Goal: Task Accomplishment & Management: Use online tool/utility

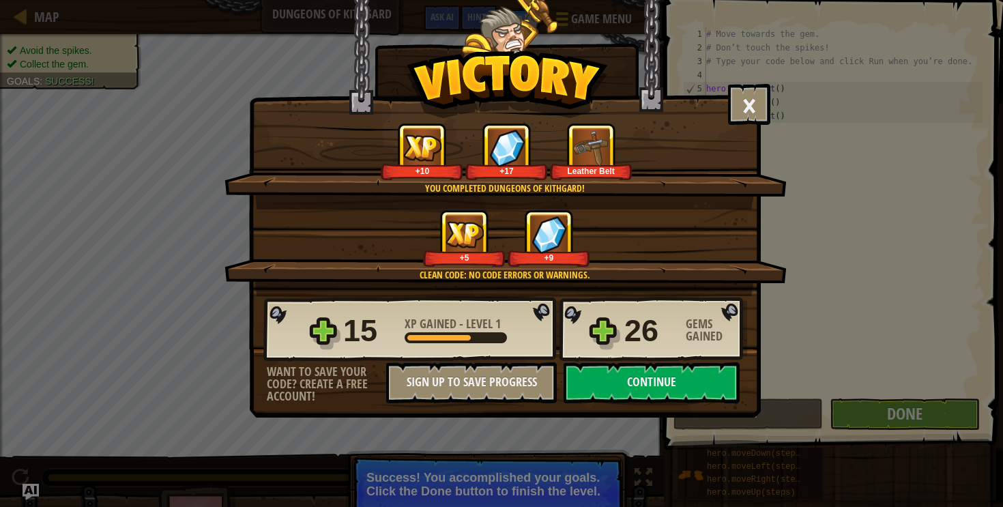
scroll to position [6, 0]
click at [664, 393] on button "Continue" at bounding box center [652, 382] width 176 height 41
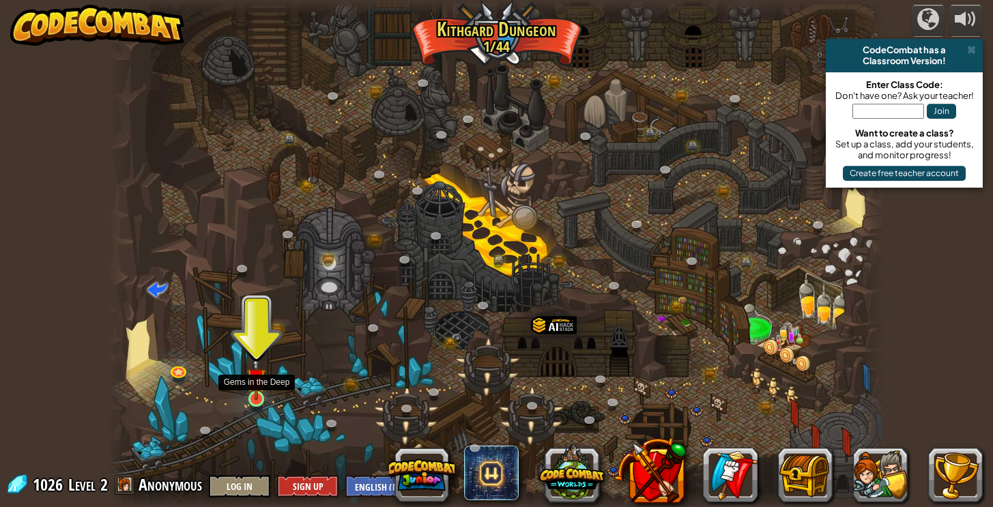
click at [255, 399] on img at bounding box center [255, 378] width 19 height 44
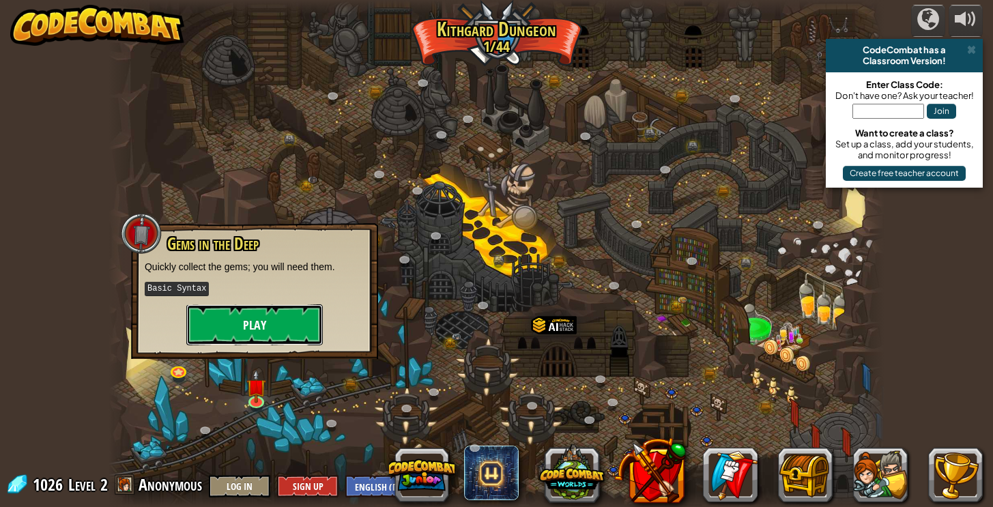
click at [297, 326] on button "Play" at bounding box center [254, 324] width 136 height 41
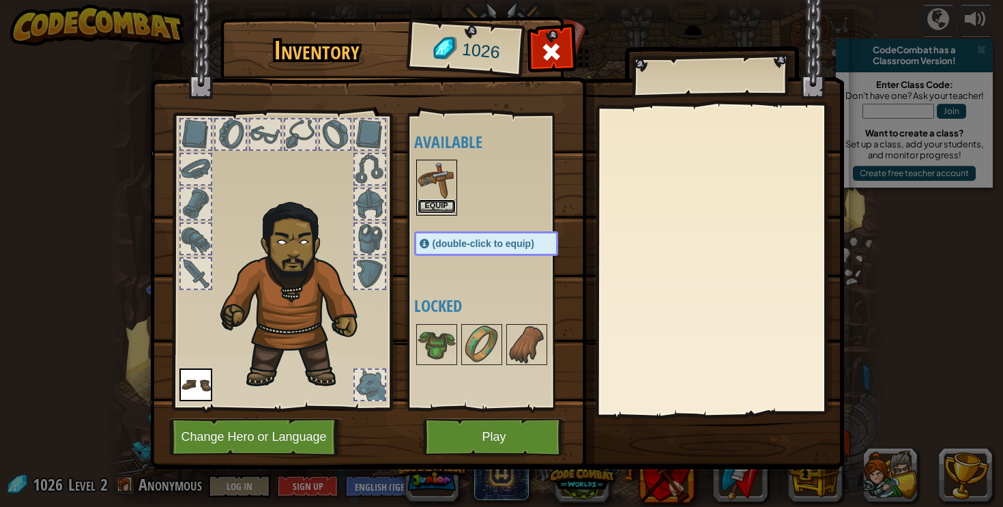
click at [444, 208] on button "Equip" at bounding box center [437, 206] width 38 height 14
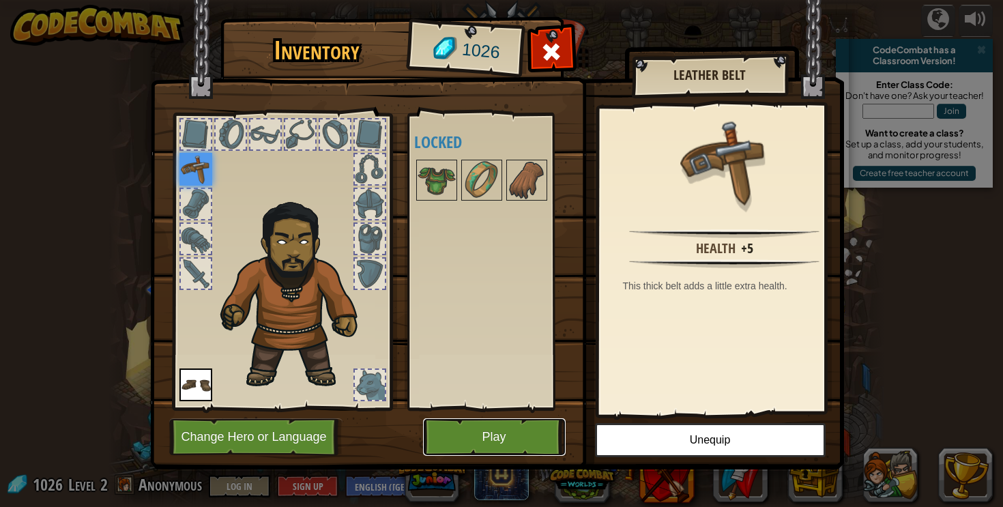
click at [487, 443] on button "Play" at bounding box center [494, 437] width 143 height 38
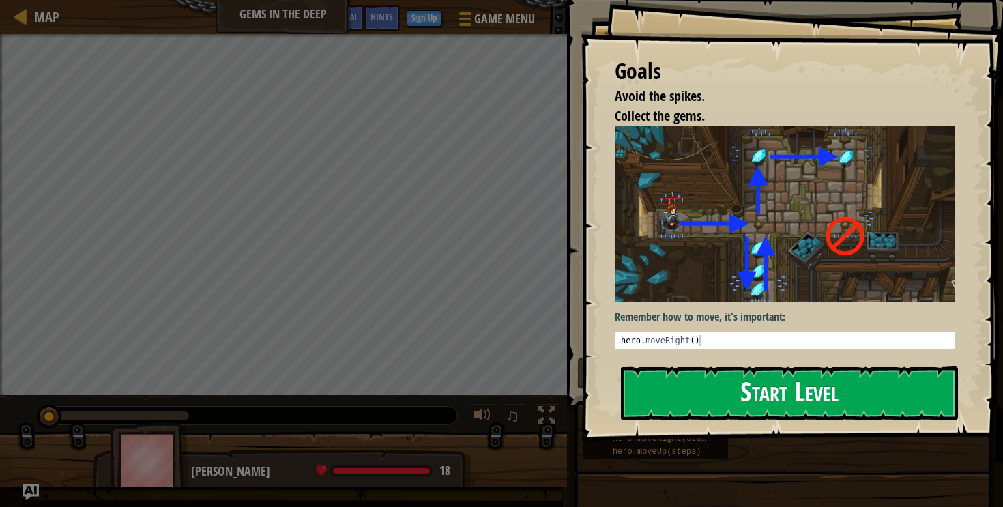
click at [730, 388] on button "Start Level" at bounding box center [789, 393] width 337 height 54
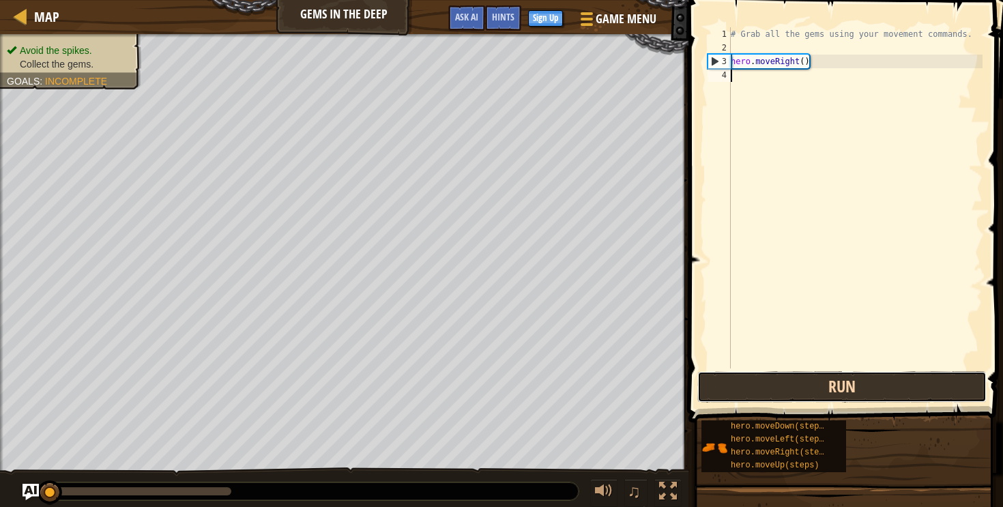
click at [763, 393] on button "Run" at bounding box center [841, 386] width 289 height 31
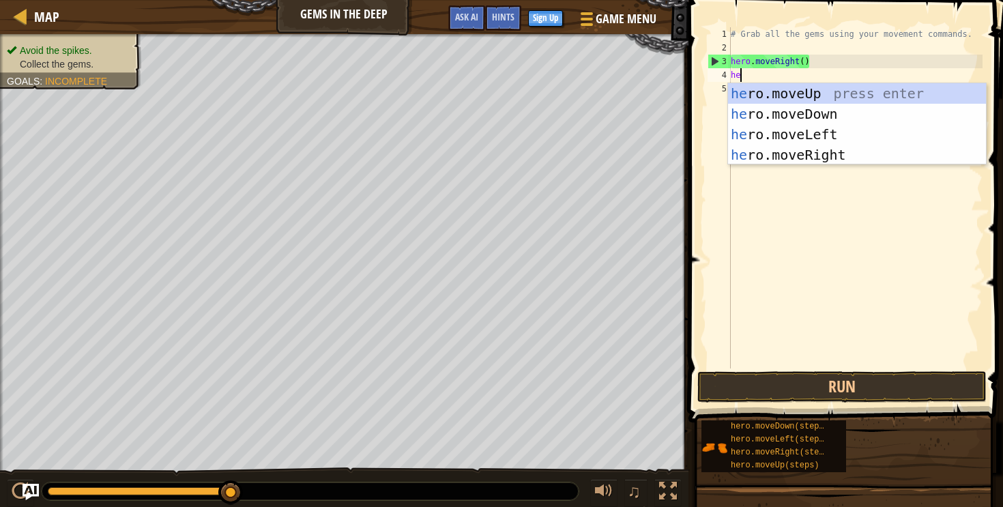
scroll to position [6, 0]
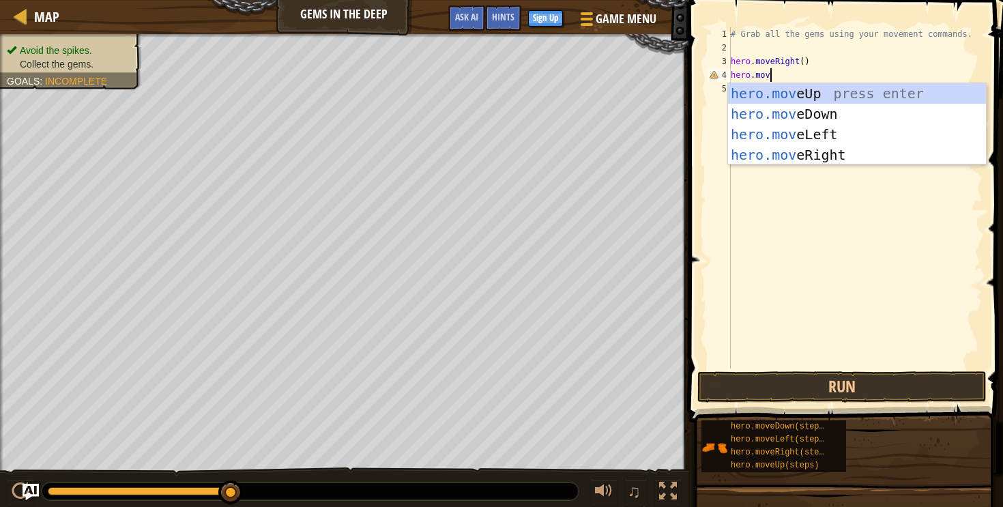
type textarea "hero.move"
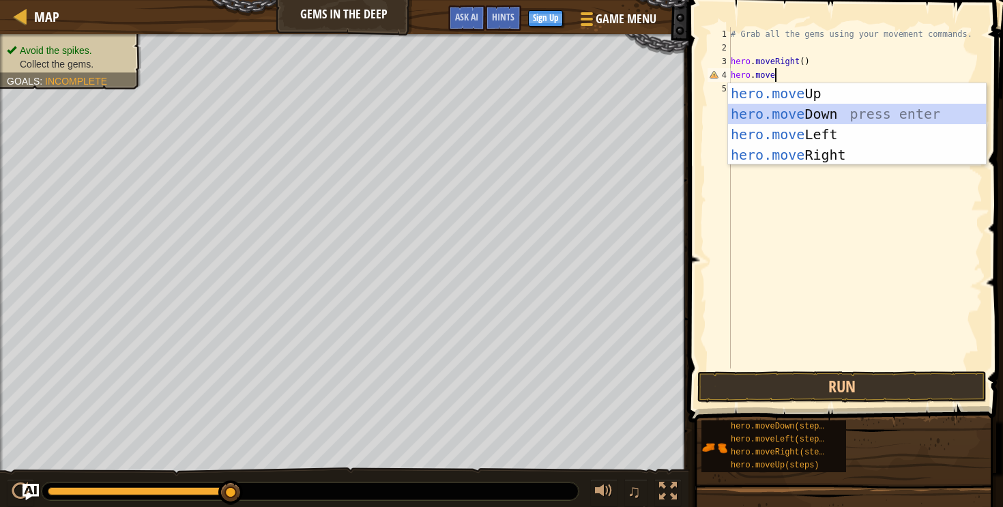
click at [786, 113] on div "hero.move Up press enter hero.move Down press enter hero.move Left press enter …" at bounding box center [857, 144] width 258 height 123
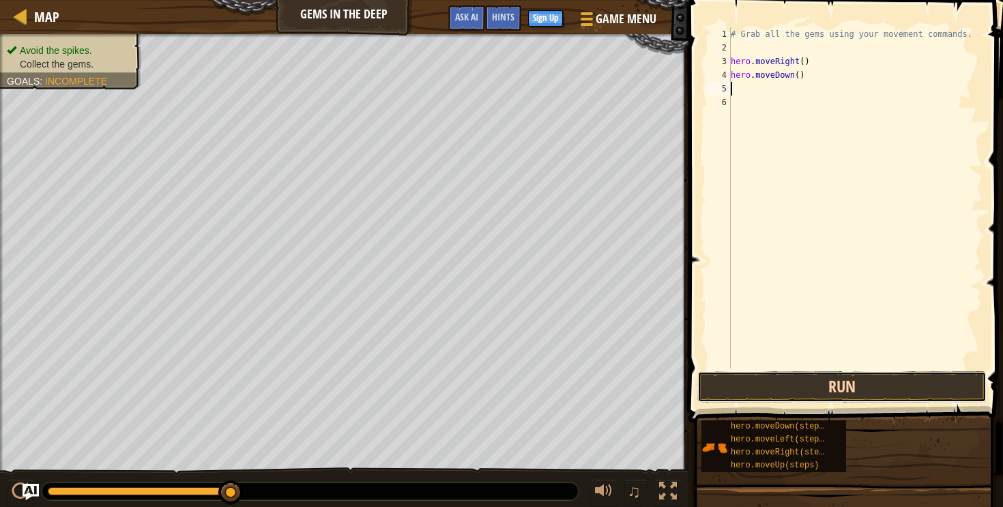
click at [782, 378] on button "Run" at bounding box center [841, 386] width 289 height 31
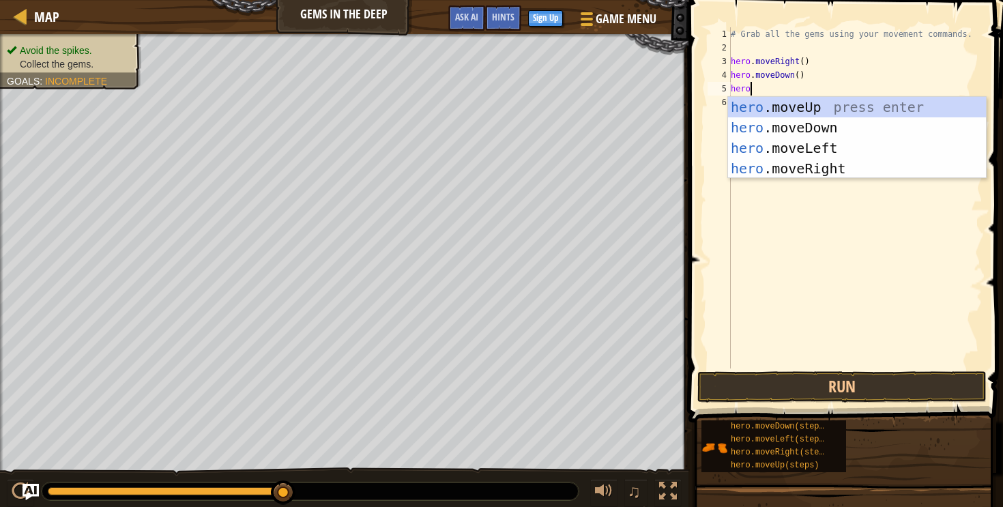
type textarea "hero."
click at [842, 109] on div "hero. moveUp press enter hero. moveDown press enter hero. moveLeft press enter …" at bounding box center [857, 158] width 258 height 123
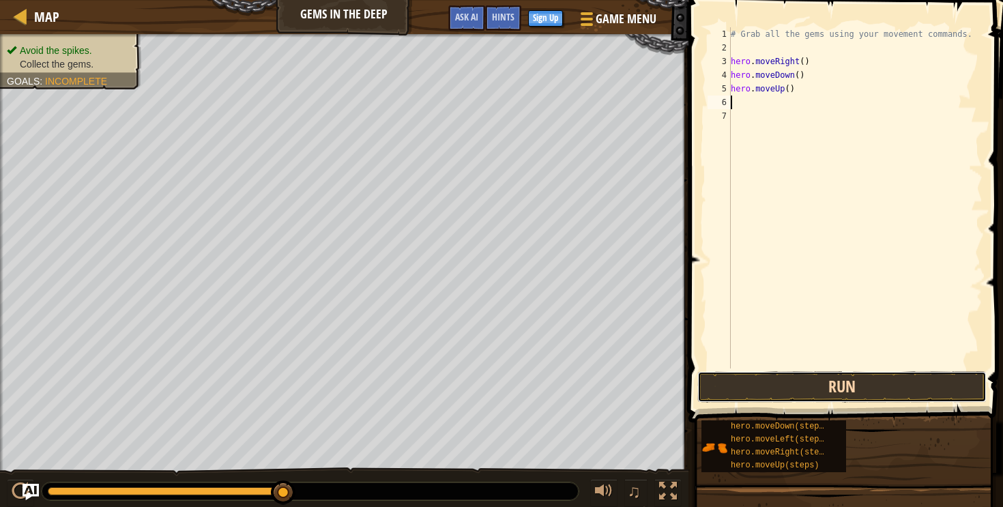
click at [818, 381] on button "Run" at bounding box center [841, 386] width 289 height 31
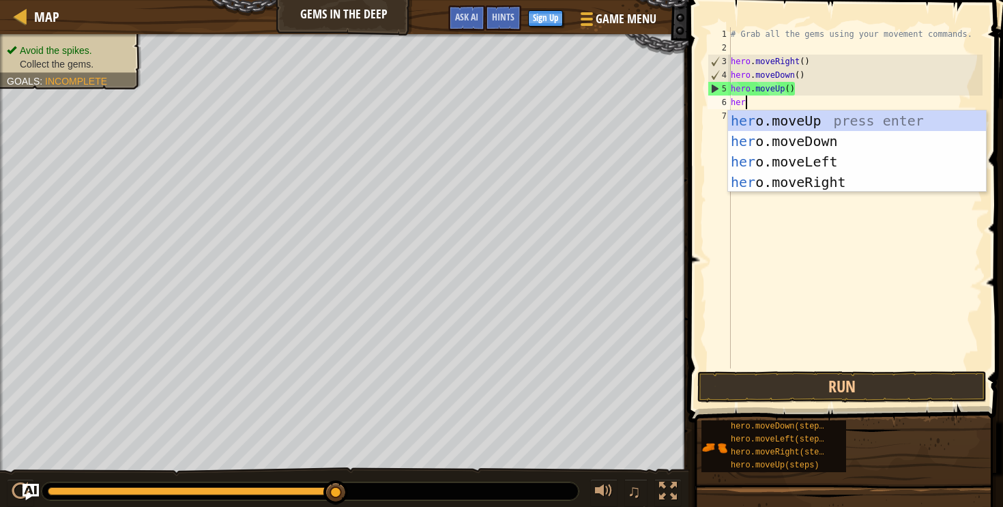
type textarea "hero"
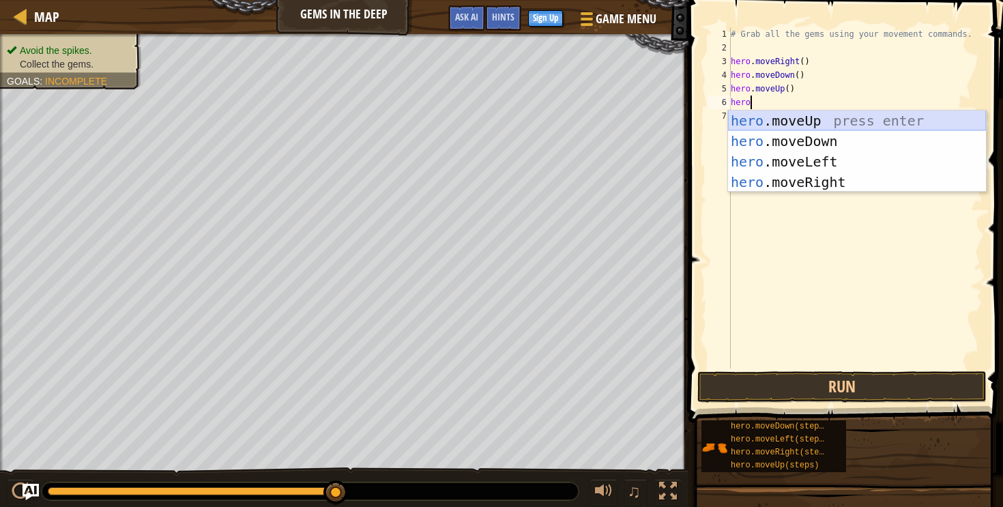
click at [836, 117] on div "hero .moveUp press enter hero .moveDown press enter hero .moveLeft press enter …" at bounding box center [857, 172] width 258 height 123
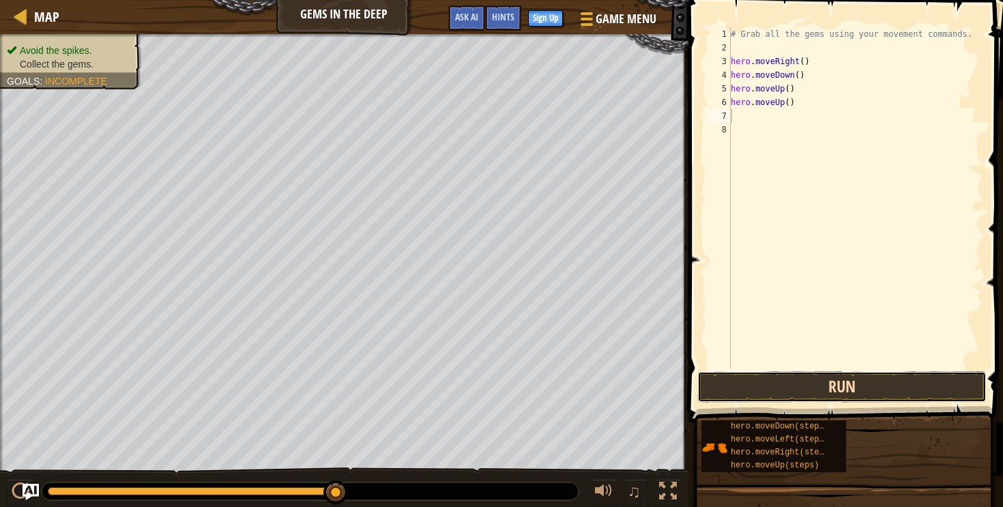
click at [802, 394] on button "Run" at bounding box center [841, 386] width 289 height 31
